Goal: Complete application form

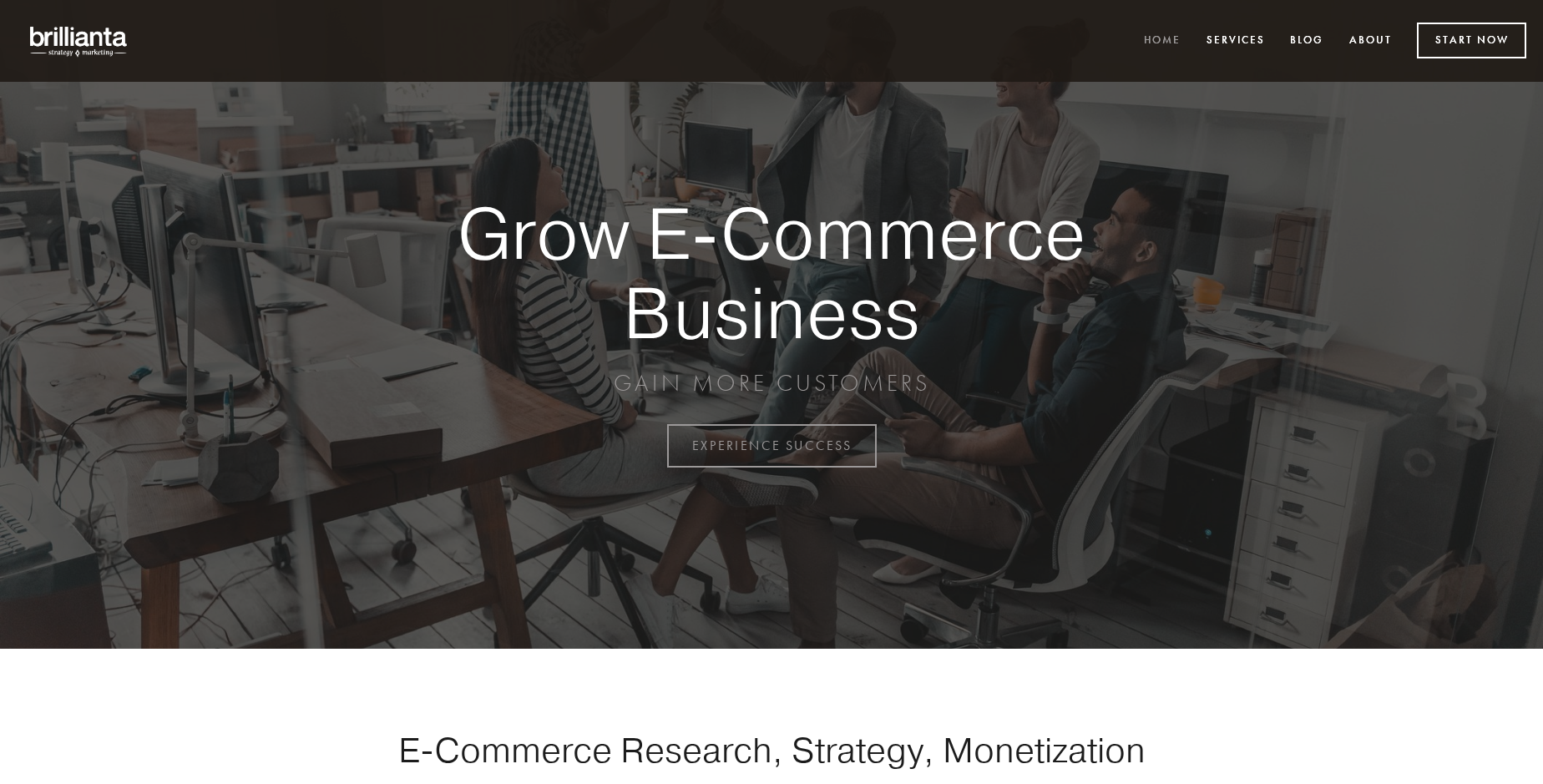
scroll to position [4376, 0]
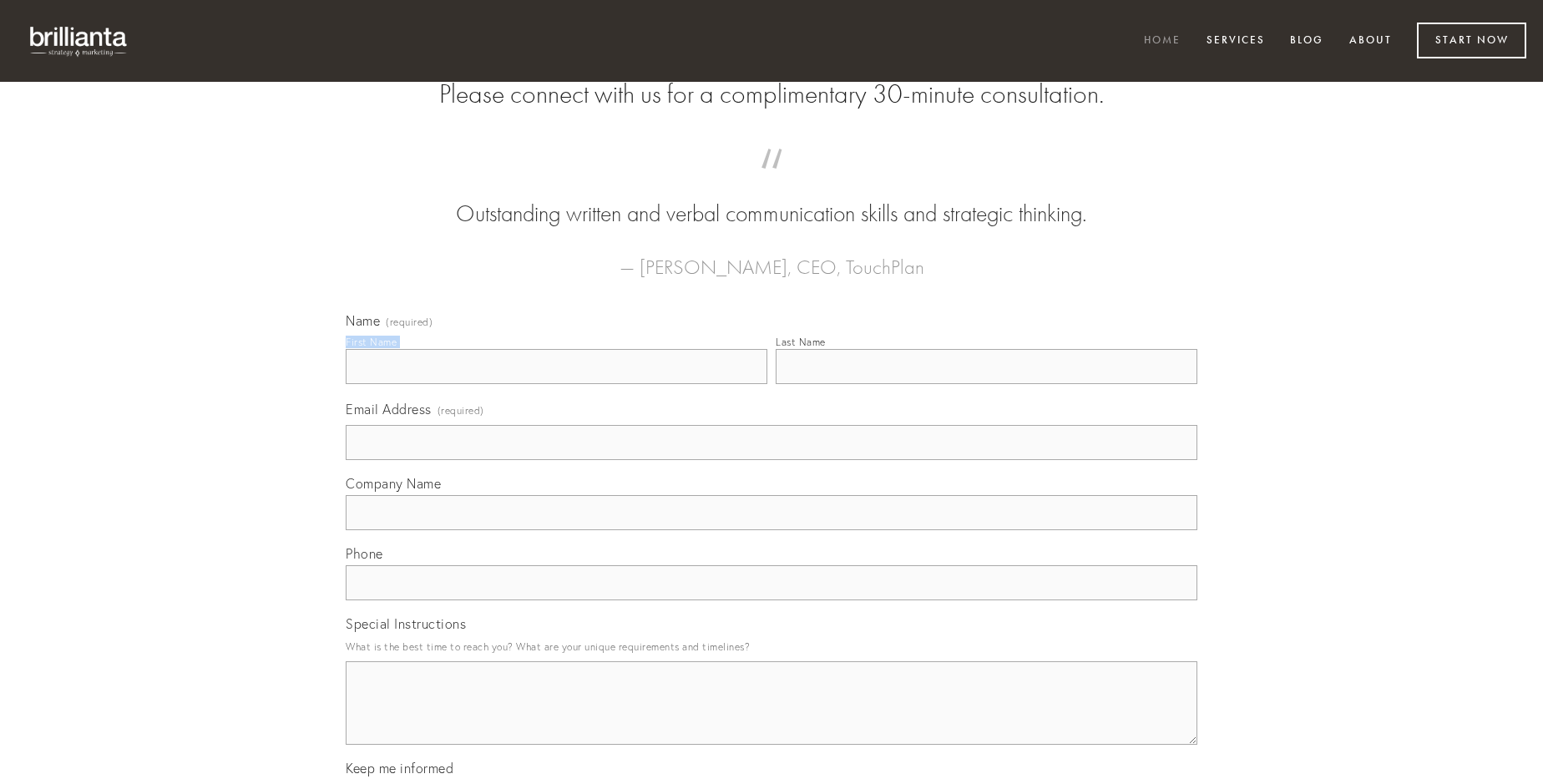
type input "[PERSON_NAME]"
click at [986, 384] on input "Last Name" at bounding box center [986, 366] width 422 height 35
type input "[PERSON_NAME]"
click at [772, 460] on input "Email Address (required)" at bounding box center [771, 443] width 852 height 35
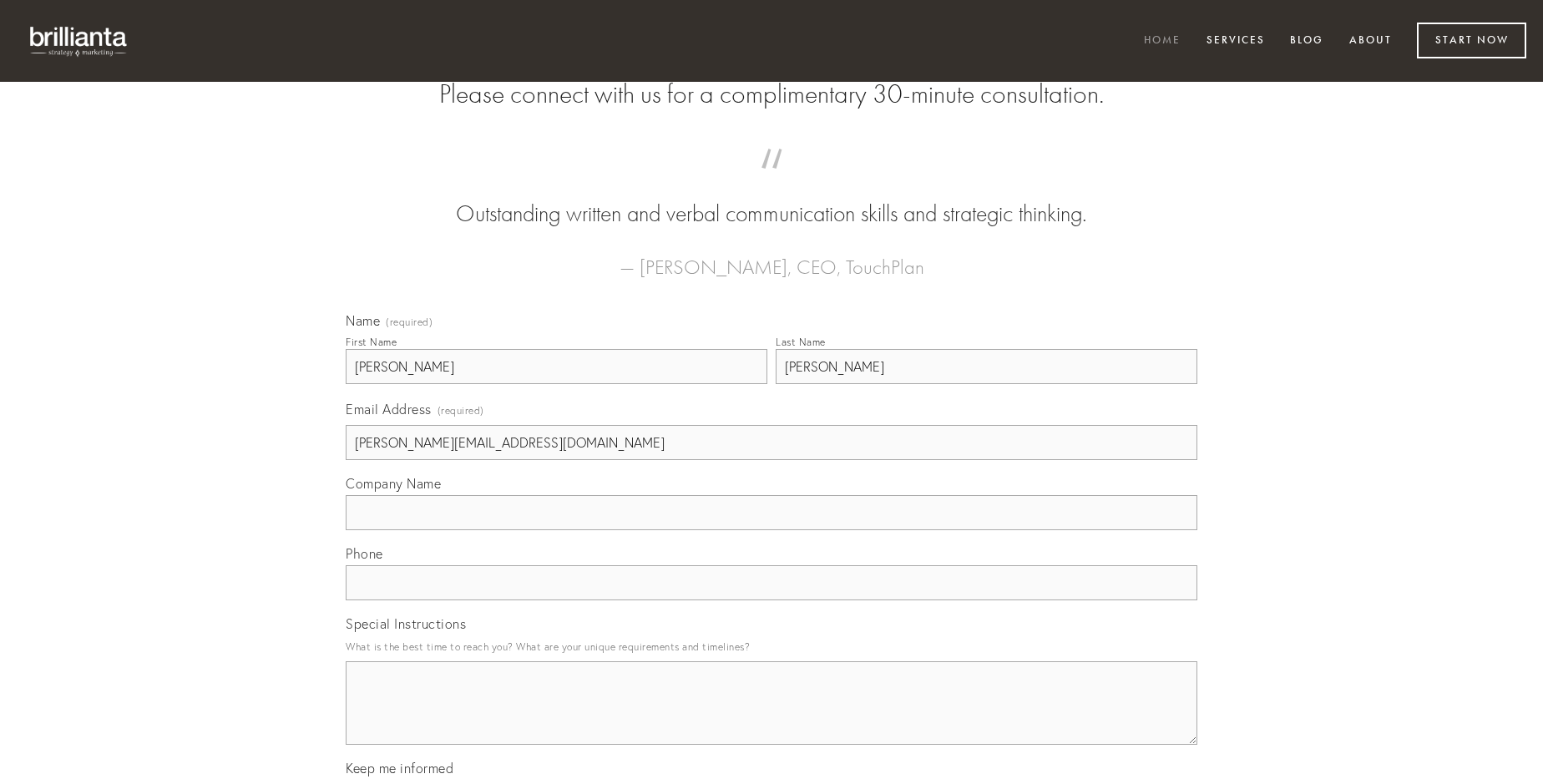
type input "[PERSON_NAME][EMAIL_ADDRESS][DOMAIN_NAME]"
click at [772, 530] on input "Company Name" at bounding box center [771, 513] width 852 height 35
type input "perspiciatis"
click at [772, 600] on input "text" at bounding box center [771, 583] width 852 height 35
click at [772, 717] on textarea "Special Instructions" at bounding box center [771, 702] width 852 height 83
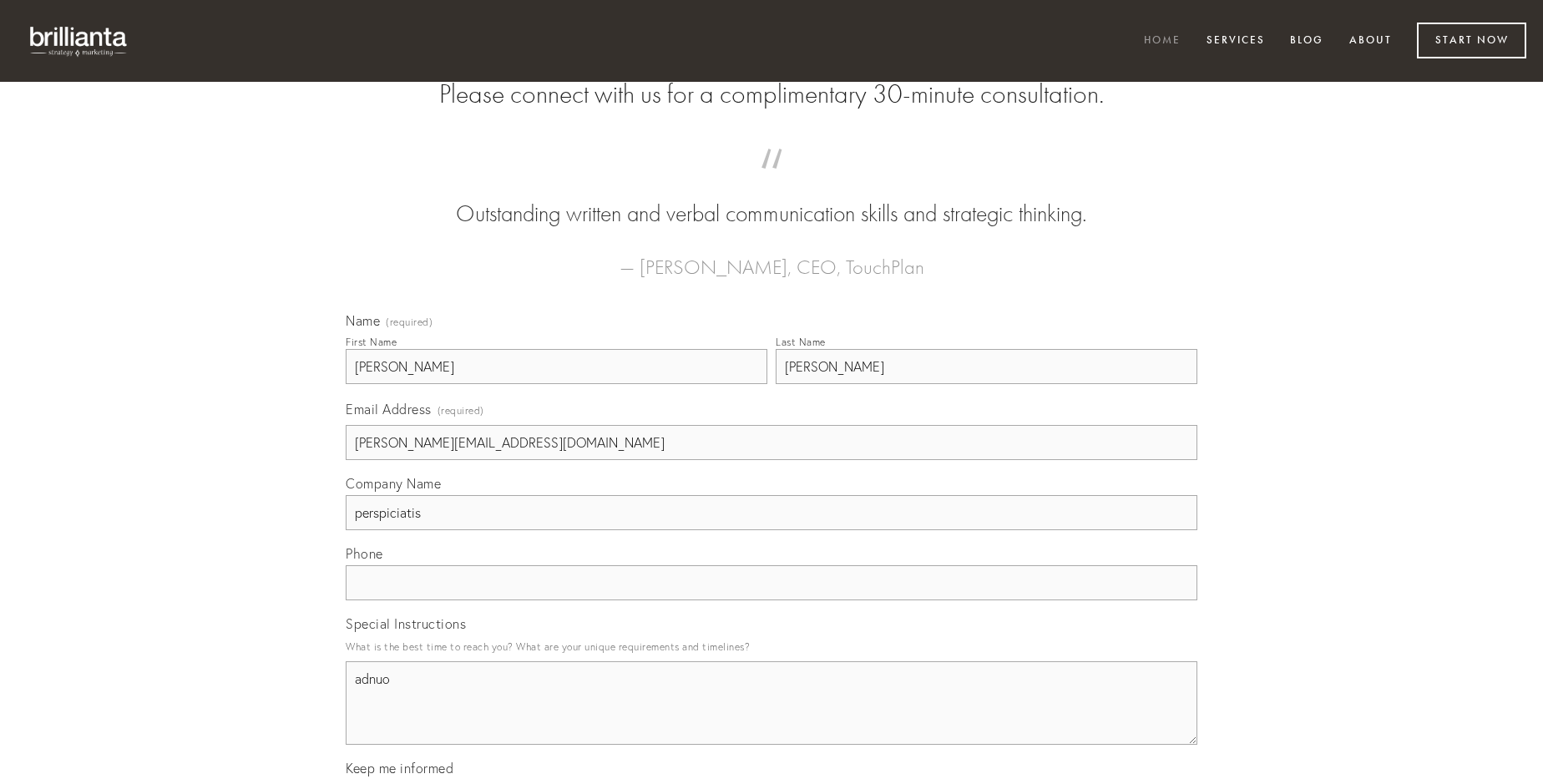
type textarea "adnuo"
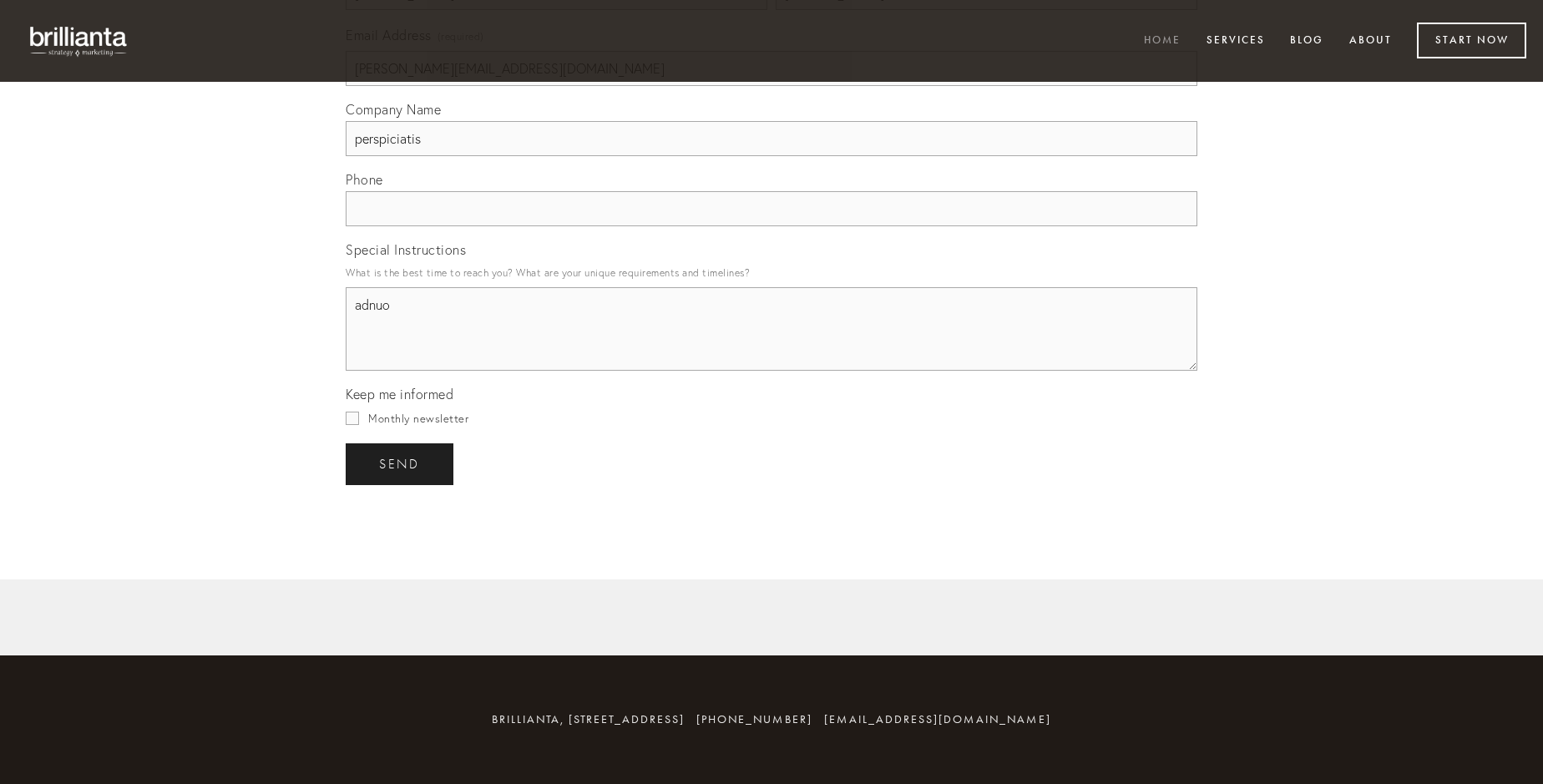
click at [401, 463] on span "send" at bounding box center [399, 464] width 41 height 15
